Goal: Task Accomplishment & Management: Use online tool/utility

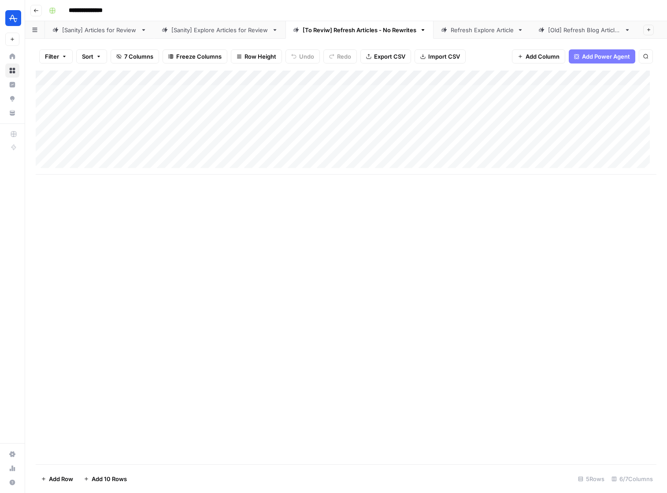
click at [113, 33] on div "[Sanity] Articles for Review" at bounding box center [99, 30] width 75 height 9
click at [343, 33] on div "[To Reviw] Refresh Articles - No Rewrites" at bounding box center [360, 30] width 114 height 9
click at [592, 92] on div "Add Column" at bounding box center [346, 123] width 621 height 104
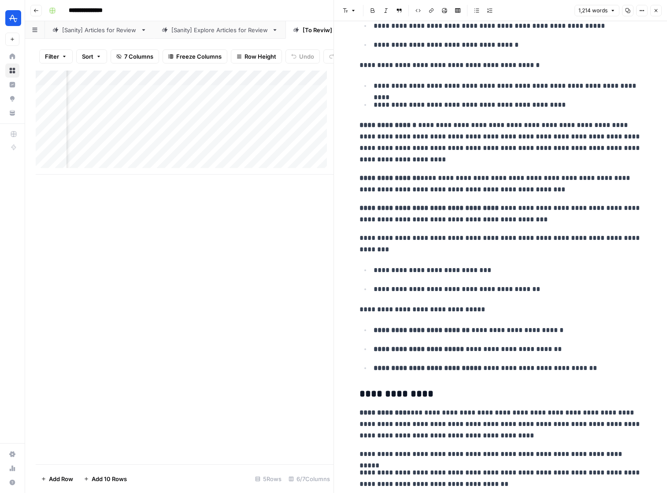
scroll to position [314, 0]
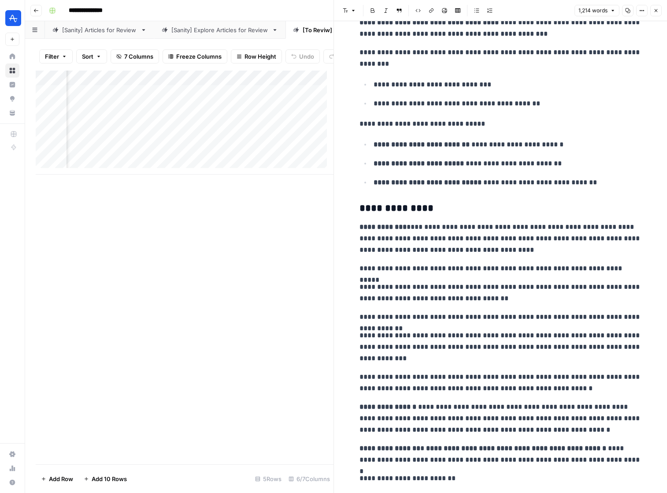
click at [658, 11] on icon "button" at bounding box center [655, 10] width 5 height 5
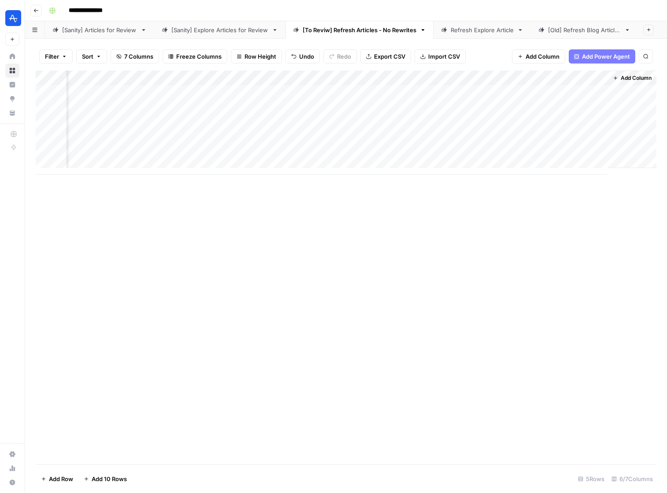
scroll to position [0, 107]
click at [522, 91] on div "Add Column" at bounding box center [346, 123] width 621 height 104
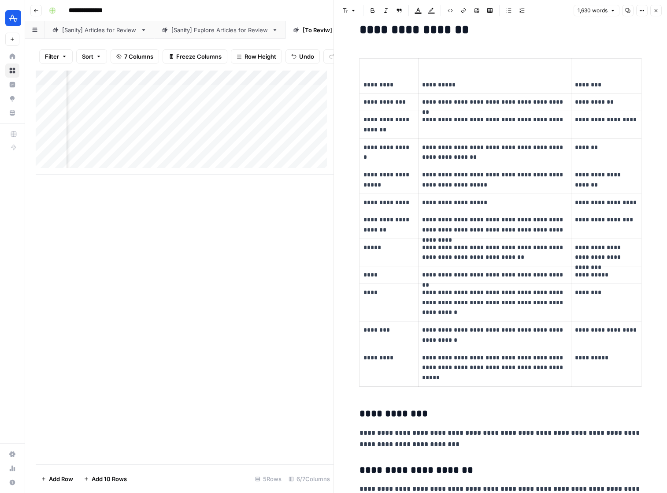
scroll to position [59, 0]
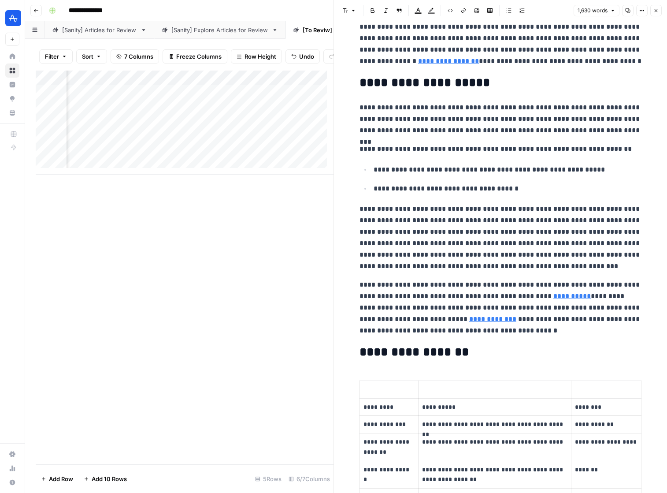
click at [656, 11] on icon "button" at bounding box center [656, 10] width 3 height 3
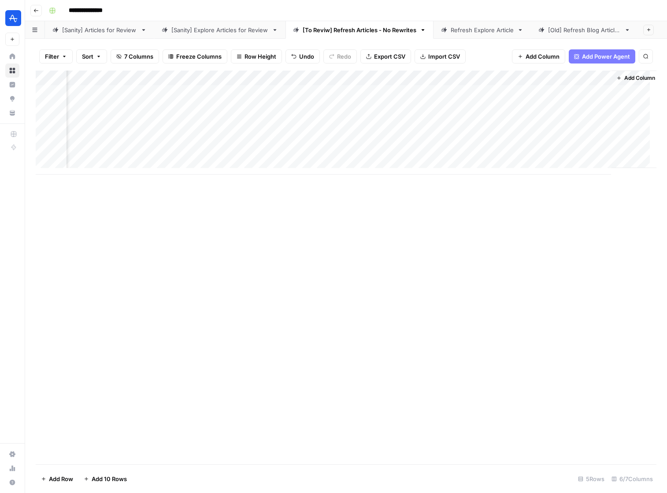
click at [95, 33] on div "[Sanity] Articles for Review" at bounding box center [99, 30] width 75 height 9
click at [369, 94] on div "Add Column" at bounding box center [346, 267] width 621 height 393
click at [408, 92] on div "Add Column" at bounding box center [346, 267] width 621 height 393
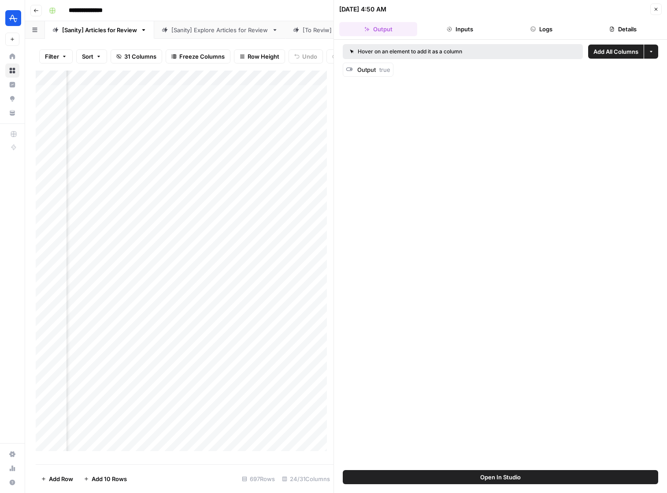
click at [654, 7] on icon "button" at bounding box center [655, 9] width 5 height 5
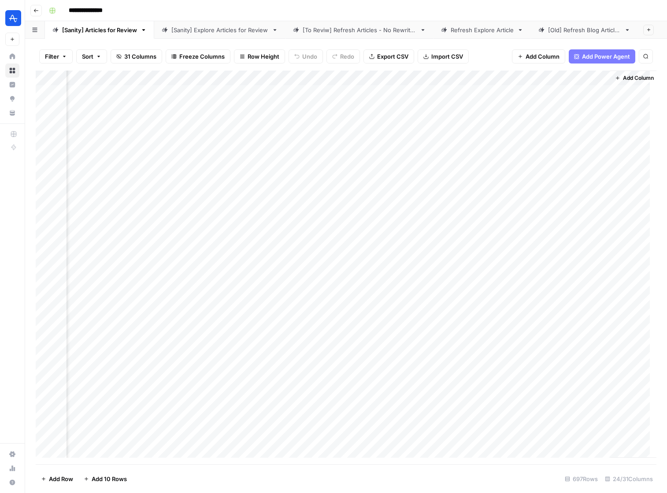
scroll to position [0, 2025]
click at [353, 92] on div "Add Column" at bounding box center [346, 267] width 621 height 393
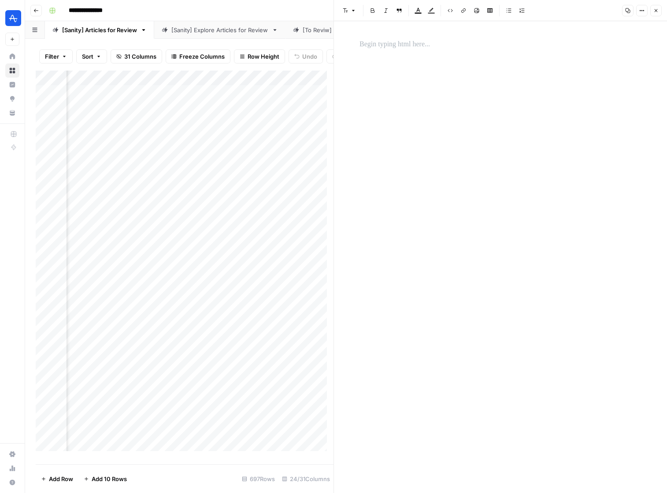
click at [656, 10] on icon "button" at bounding box center [656, 10] width 3 height 3
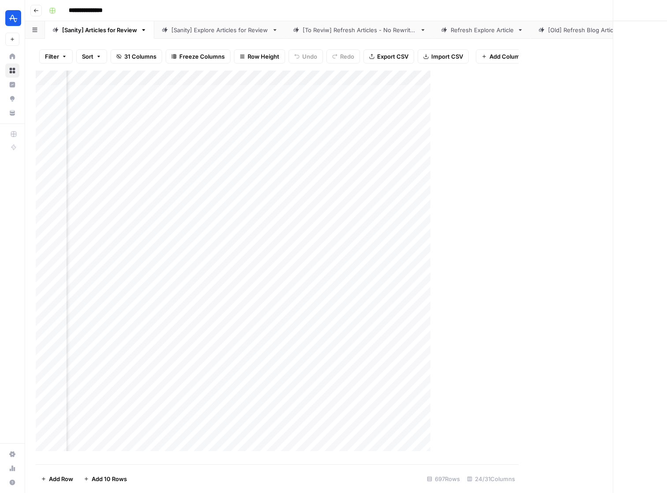
scroll to position [0, 2014]
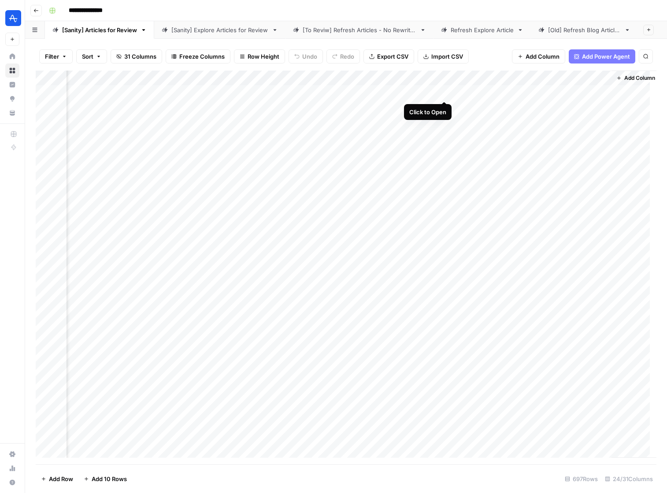
click at [445, 92] on div "Add Column" at bounding box center [346, 267] width 621 height 393
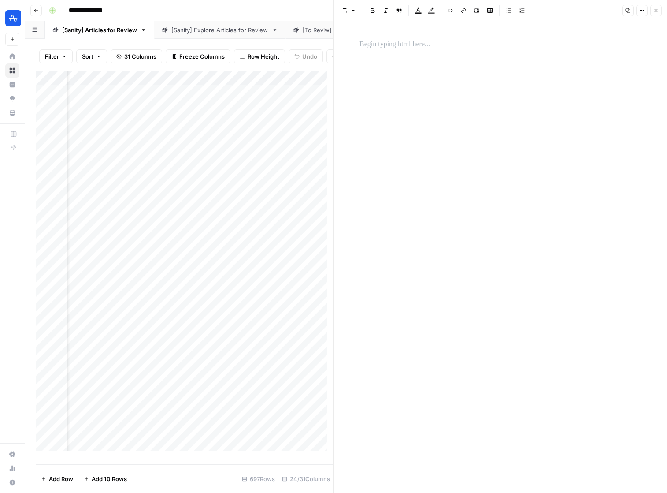
click at [656, 10] on icon "button" at bounding box center [655, 10] width 5 height 5
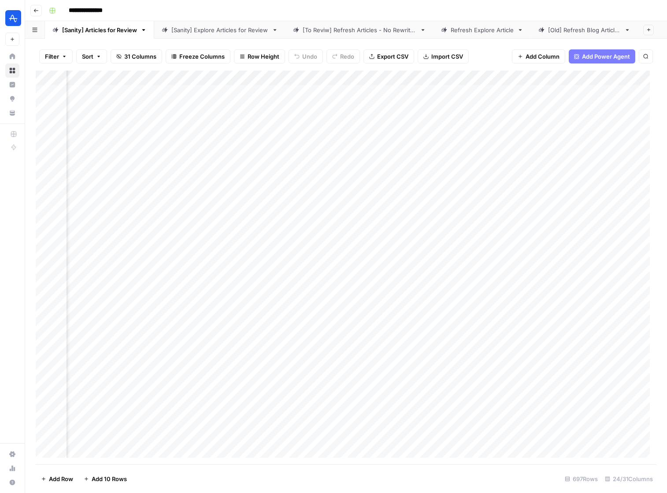
scroll to position [0, 1732]
click at [420, 95] on div "Add Column" at bounding box center [346, 267] width 621 height 393
click at [425, 93] on div "Add Column" at bounding box center [346, 267] width 621 height 393
click at [412, 152] on div "Add Column" at bounding box center [346, 267] width 621 height 393
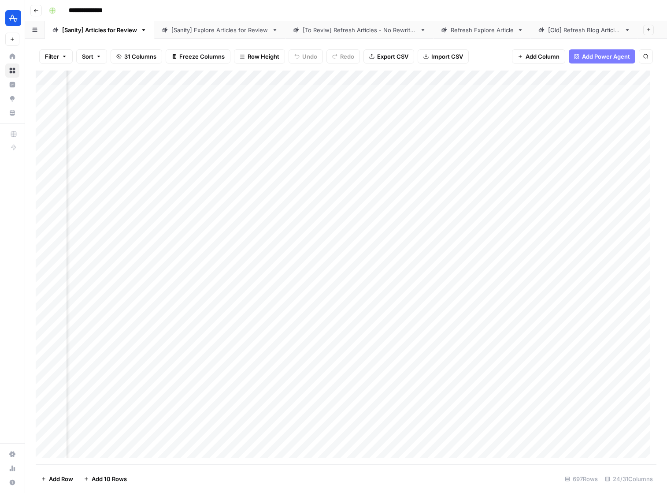
click at [416, 289] on div "Add Column" at bounding box center [346, 267] width 621 height 393
click at [415, 386] on div "Add Column" at bounding box center [346, 267] width 621 height 393
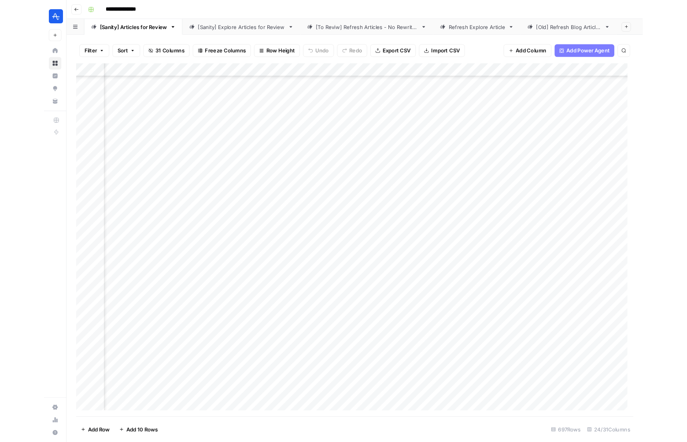
scroll to position [232, 857]
